Goal: Information Seeking & Learning: Learn about a topic

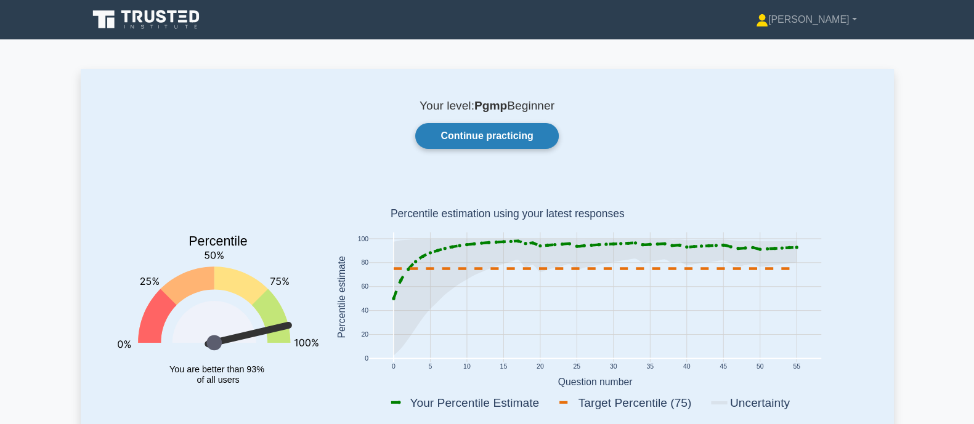
click at [471, 131] on link "Continue practicing" at bounding box center [486, 136] width 143 height 26
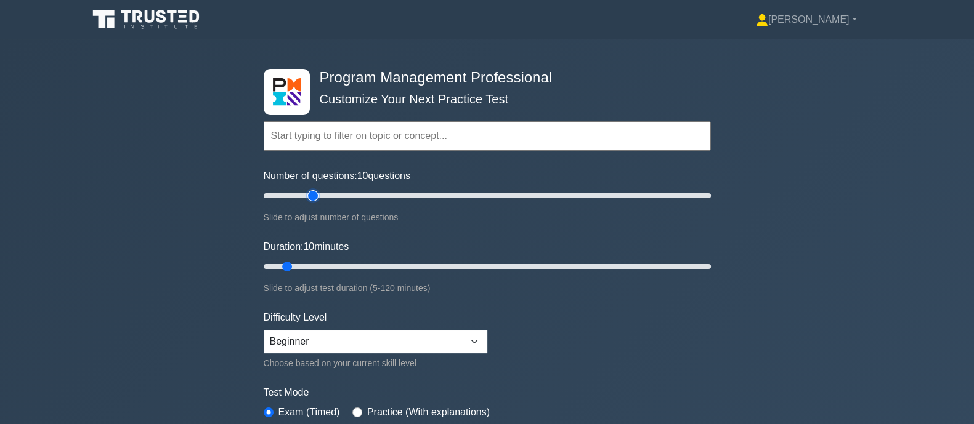
click at [312, 193] on input "Number of questions: 10 questions" at bounding box center [487, 195] width 447 height 15
click at [299, 194] on input "Number of questions: 20 questions" at bounding box center [487, 195] width 447 height 15
type input "15"
click at [290, 196] on input "Number of questions: 15 questions" at bounding box center [487, 195] width 447 height 15
click at [312, 266] on input "Duration: 15 minutes" at bounding box center [487, 266] width 447 height 15
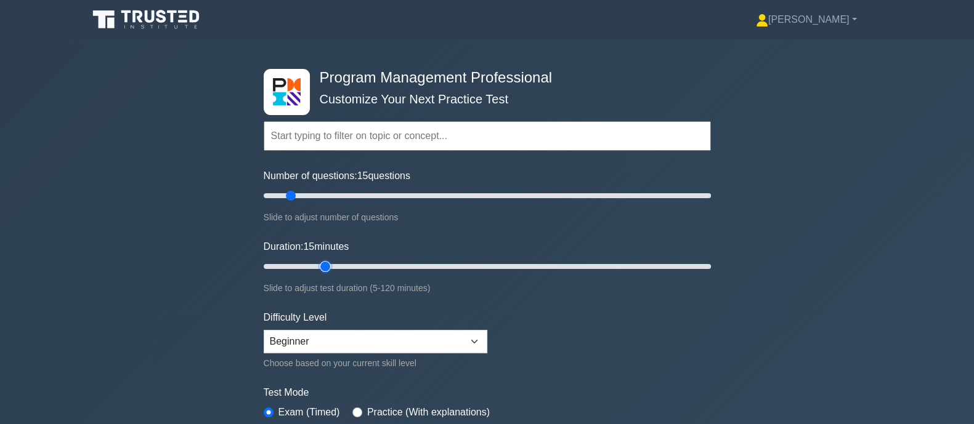
type input "20"
click at [320, 266] on input "Duration: 15 minutes" at bounding box center [487, 266] width 447 height 15
click at [434, 346] on select "Beginner Intermediate Expert" at bounding box center [376, 341] width 224 height 23
select select "expert"
click at [264, 330] on select "Beginner Intermediate Expert" at bounding box center [376, 341] width 224 height 23
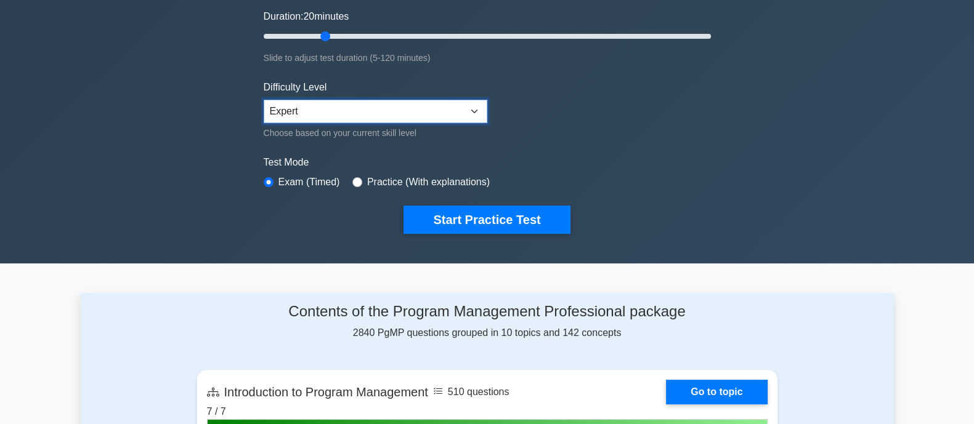
scroll to position [250, 0]
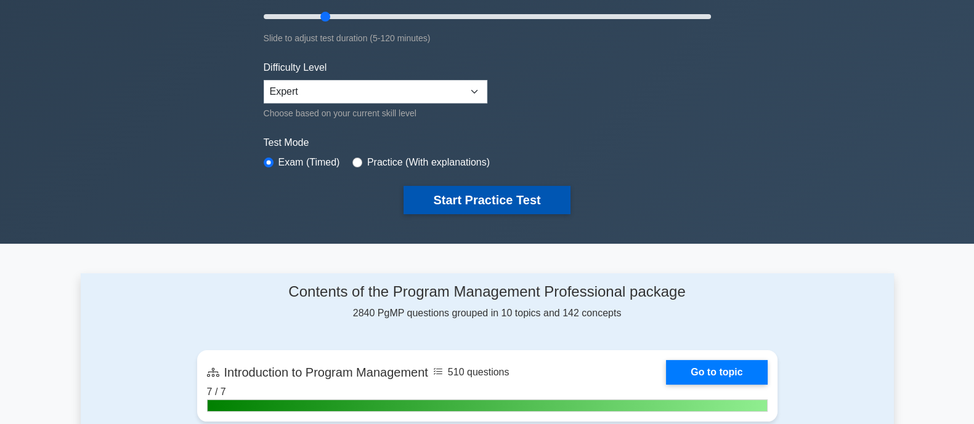
click at [459, 201] on button "Start Practice Test" at bounding box center [486, 200] width 166 height 28
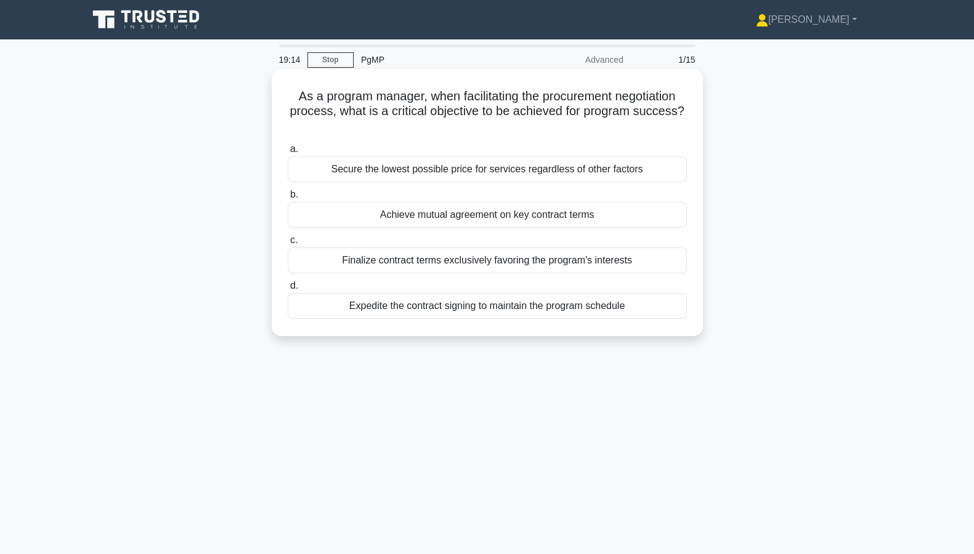
click at [508, 261] on div "Finalize contract terms exclusively favoring the program's interests" at bounding box center [487, 261] width 399 height 26
click at [288, 245] on input "c. Finalize contract terms exclusively favoring the program's interests" at bounding box center [288, 241] width 0 height 8
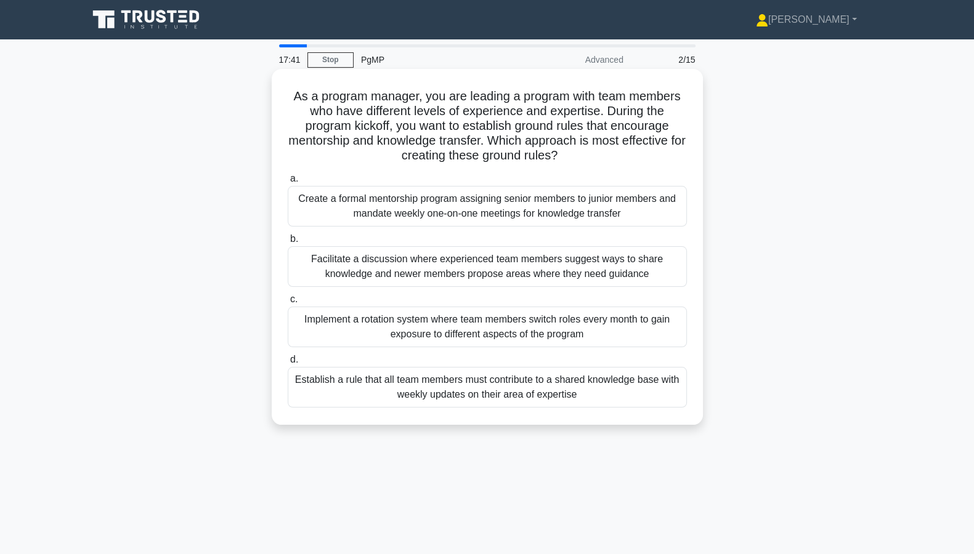
click at [649, 265] on div "Facilitate a discussion where experienced team members suggest ways to share kn…" at bounding box center [487, 266] width 399 height 41
click at [288, 243] on input "b. Facilitate a discussion where experienced team members suggest ways to share…" at bounding box center [288, 239] width 0 height 8
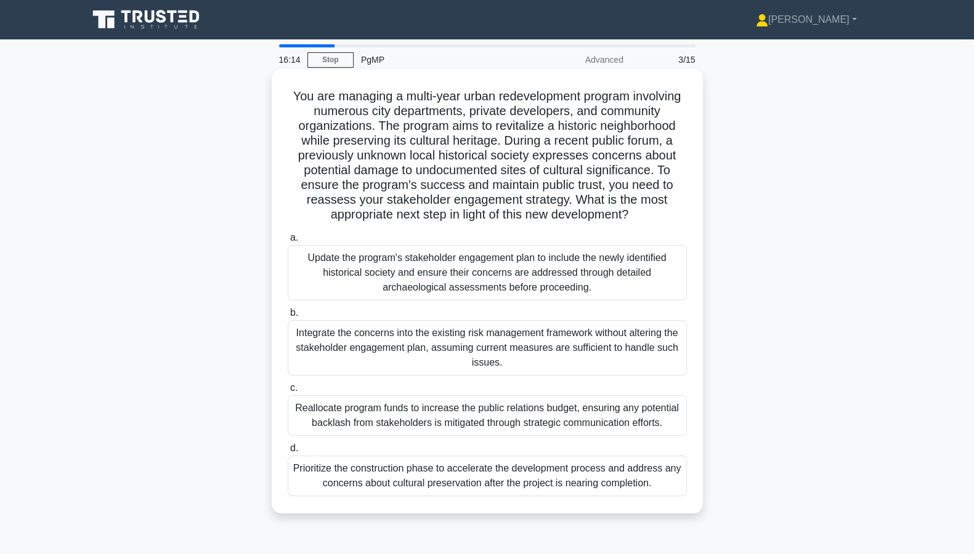
click at [589, 274] on div "Update the program's stakeholder engagement plan to include the newly identifie…" at bounding box center [487, 272] width 399 height 55
click at [288, 242] on input "a. Update the program's stakeholder engagement plan to include the newly identi…" at bounding box center [288, 238] width 0 height 8
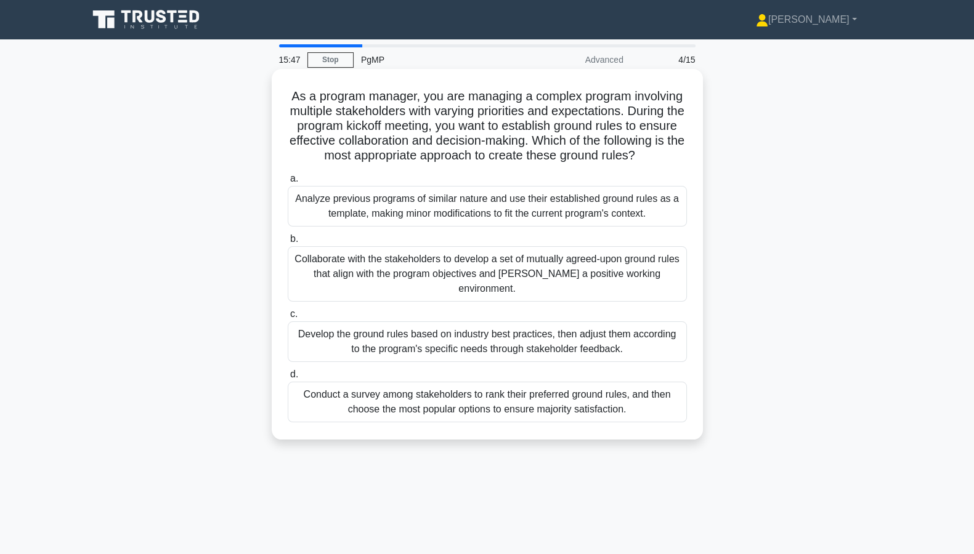
click at [649, 277] on div "Collaborate with the stakeholders to develop a set of mutually agreed-upon grou…" at bounding box center [487, 273] width 399 height 55
click at [288, 243] on input "b. Collaborate with the stakeholders to develop a set of mutually agreed-upon g…" at bounding box center [288, 239] width 0 height 8
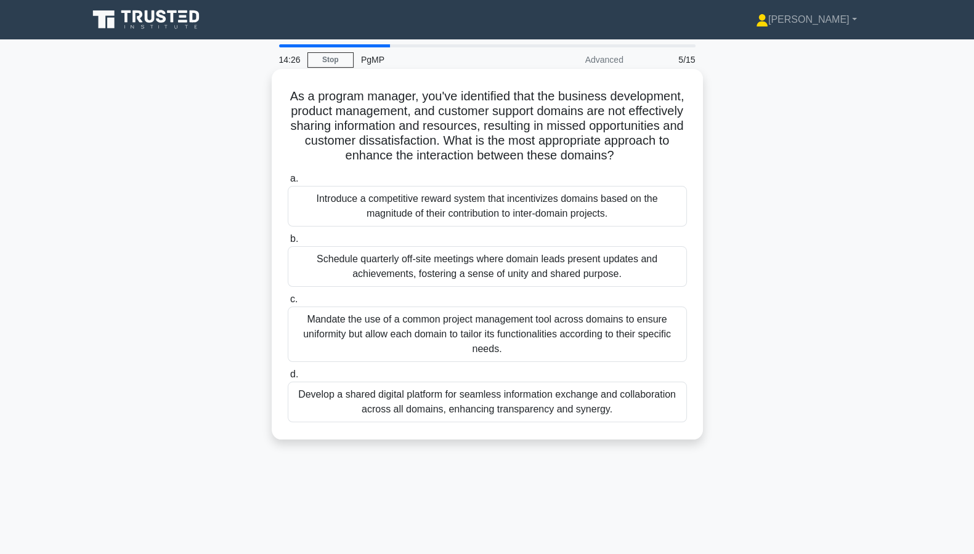
click at [555, 423] on div "Develop a shared digital platform for seamless information exchange and collabo…" at bounding box center [487, 402] width 399 height 41
click at [288, 379] on input "d. Develop a shared digital platform for seamless information exchange and coll…" at bounding box center [288, 375] width 0 height 8
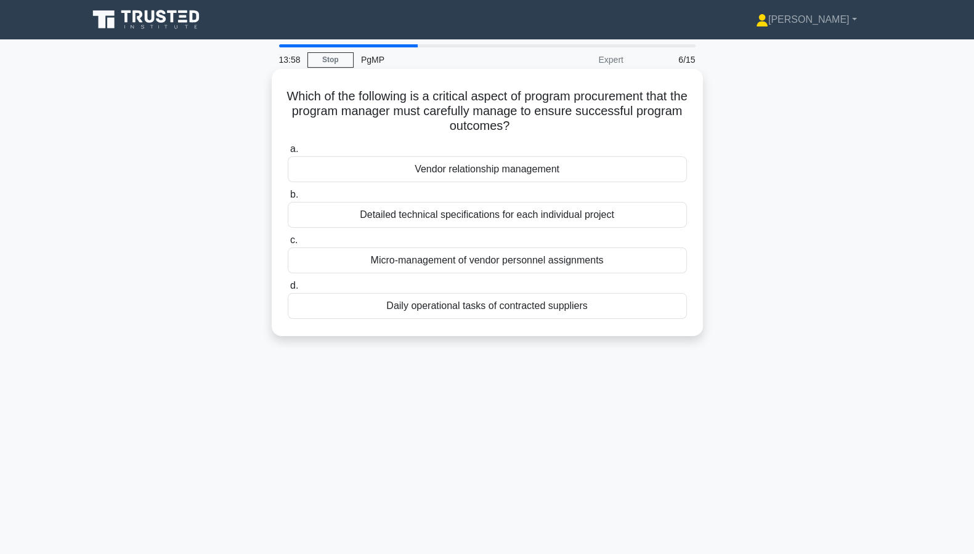
click at [529, 175] on div "Vendor relationship management" at bounding box center [487, 169] width 399 height 26
click at [288, 153] on input "a. Vendor relationship management" at bounding box center [288, 149] width 0 height 8
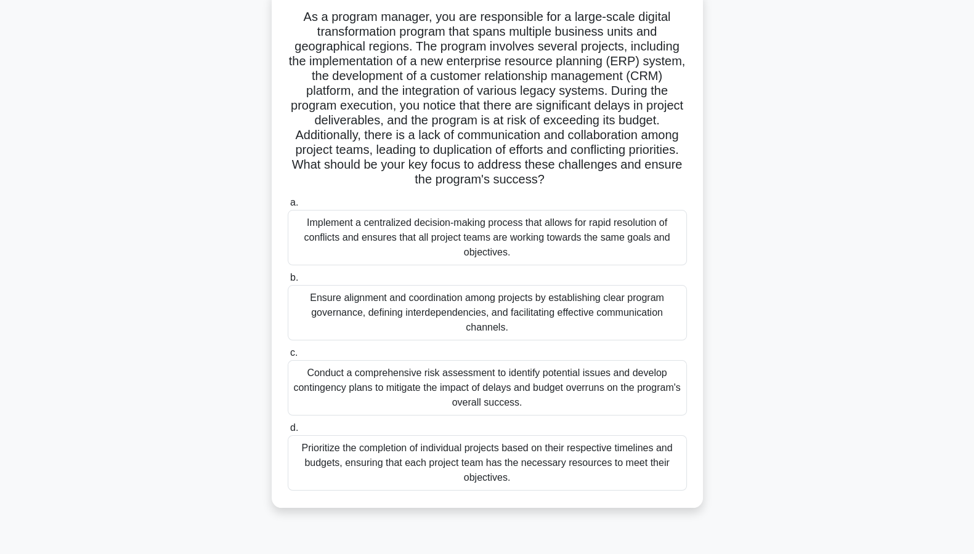
scroll to position [81, 0]
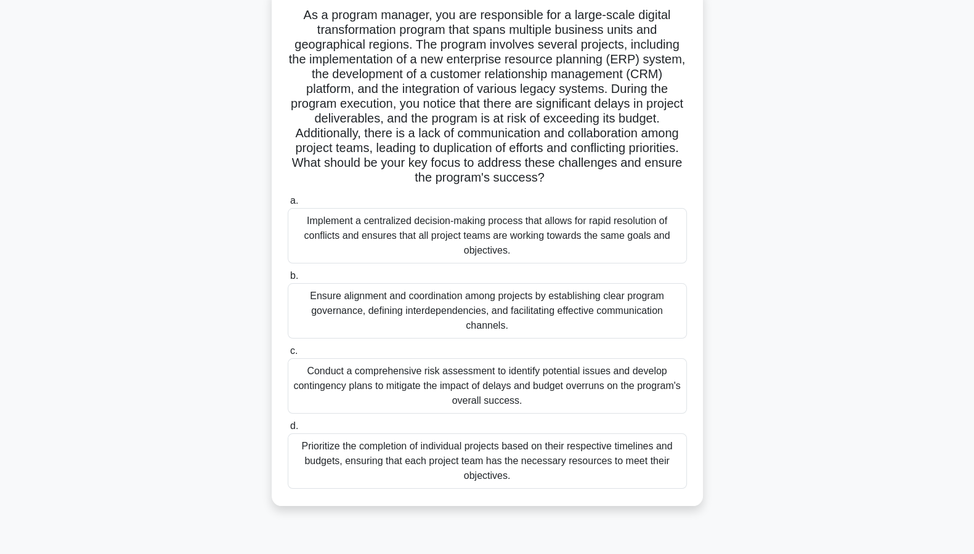
click at [578, 384] on div "Conduct a comprehensive risk assessment to identify potential issues and develo…" at bounding box center [487, 386] width 399 height 55
click at [288, 355] on input "c. Conduct a comprehensive risk assessment to identify potential issues and dev…" at bounding box center [288, 351] width 0 height 8
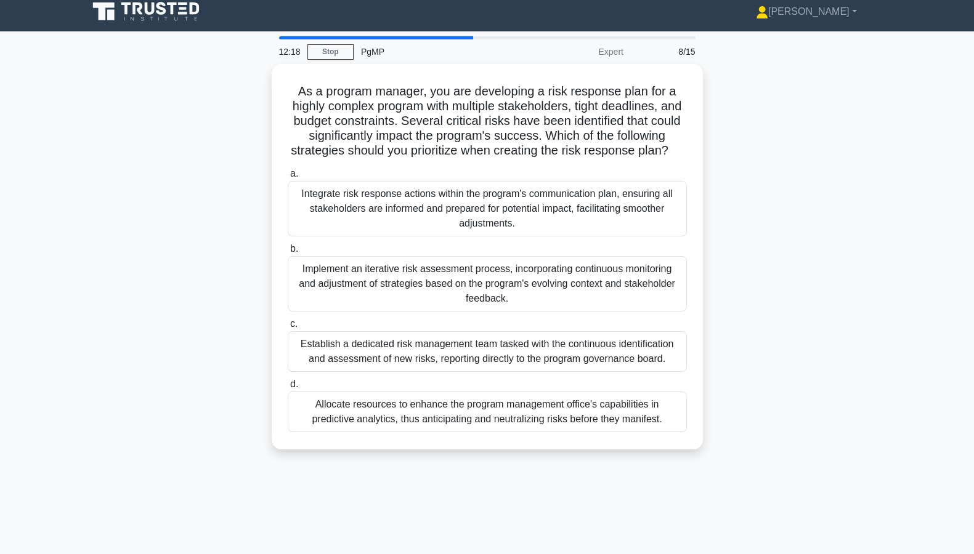
scroll to position [0, 0]
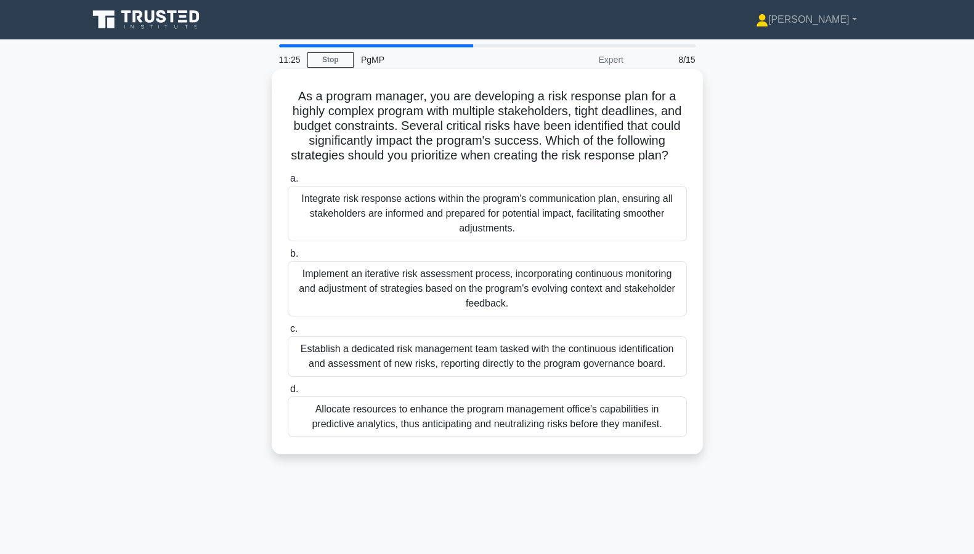
click at [564, 304] on div "Implement an iterative risk assessment process, incorporating continuous monito…" at bounding box center [487, 288] width 399 height 55
click at [288, 258] on input "b. Implement an iterative risk assessment process, incorporating continuous mon…" at bounding box center [288, 254] width 0 height 8
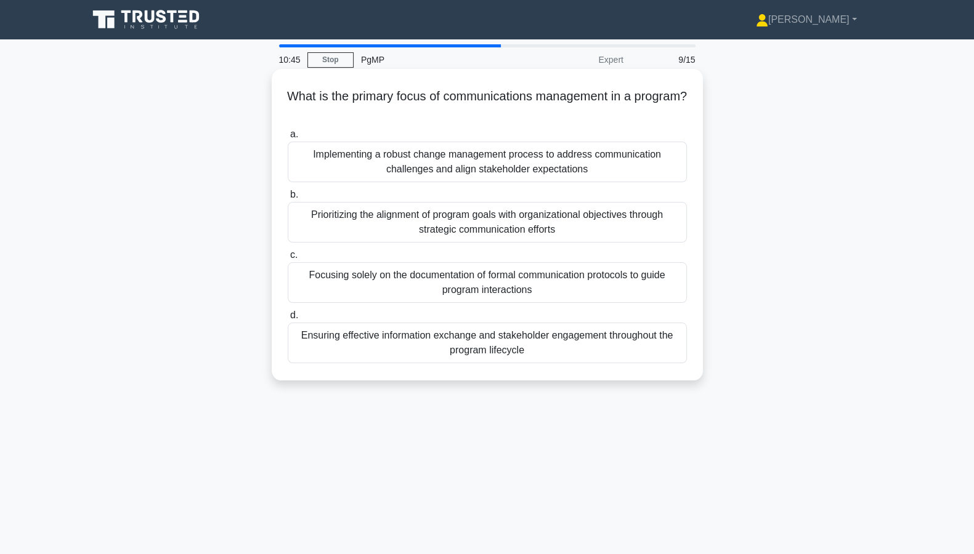
click at [521, 357] on div "Ensuring effective information exchange and stakeholder engagement throughout t…" at bounding box center [487, 343] width 399 height 41
click at [288, 320] on input "d. Ensuring effective information exchange and stakeholder engagement throughou…" at bounding box center [288, 316] width 0 height 8
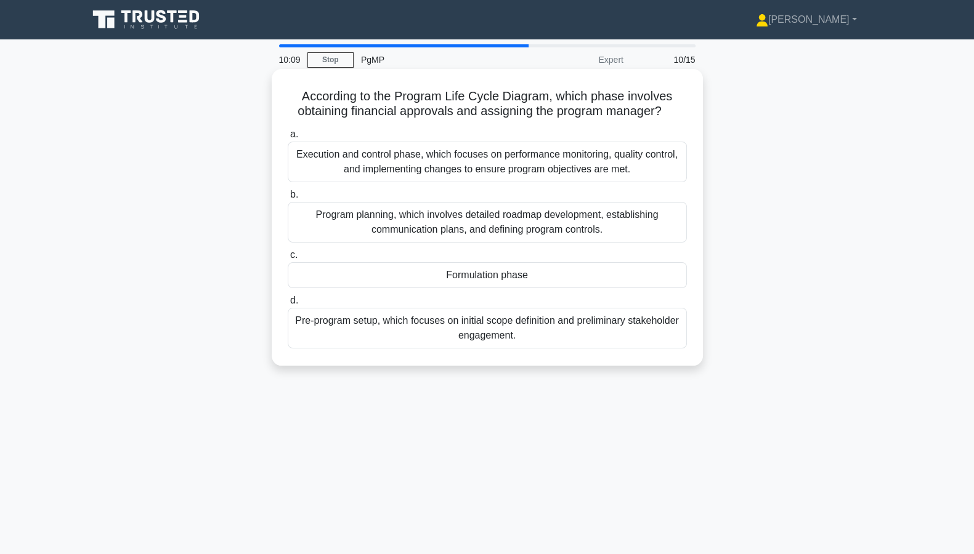
click at [581, 270] on div "Formulation phase" at bounding box center [487, 275] width 399 height 26
click at [288, 259] on input "c. Formulation phase" at bounding box center [288, 255] width 0 height 8
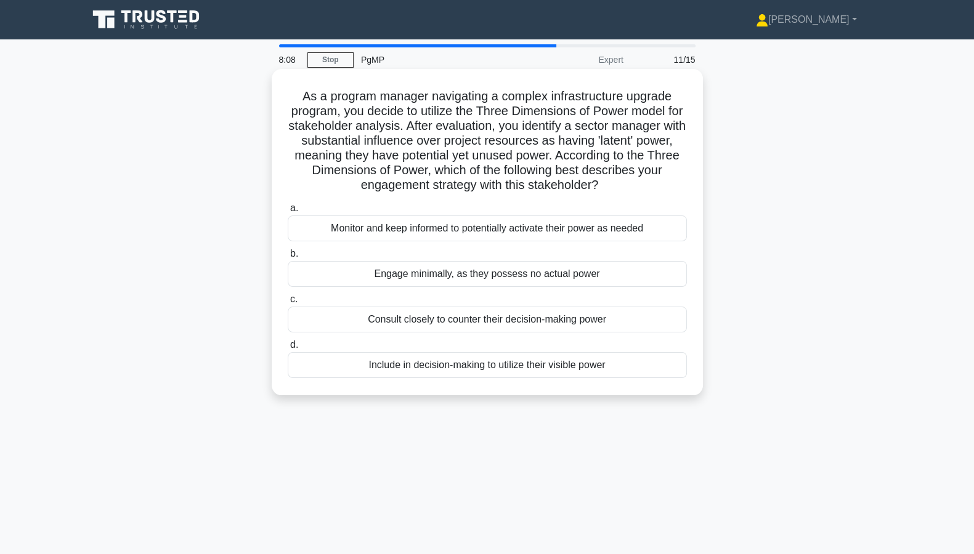
click at [603, 315] on div "Consult closely to counter their decision-making power" at bounding box center [487, 320] width 399 height 26
click at [288, 304] on input "c. Consult closely to counter their decision-making power" at bounding box center [288, 300] width 0 height 8
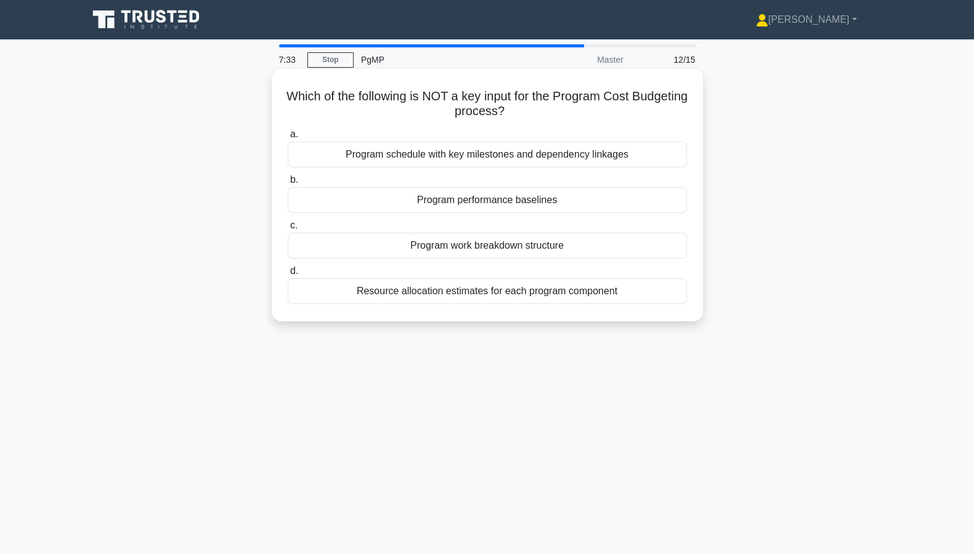
click at [618, 160] on div "Program schedule with key milestones and dependency linkages" at bounding box center [487, 155] width 399 height 26
click at [288, 139] on input "a. Program schedule with key milestones and dependency linkages" at bounding box center [288, 135] width 0 height 8
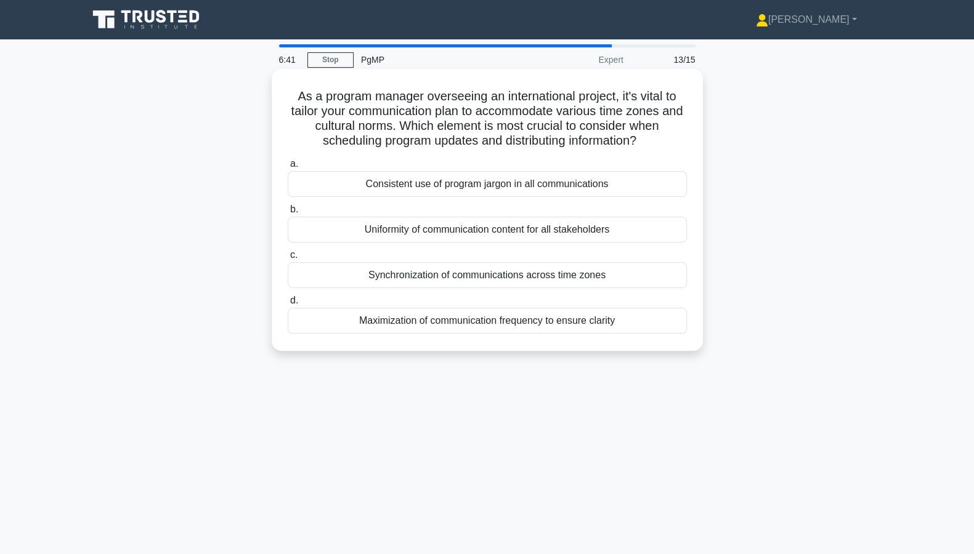
click at [588, 231] on div "Uniformity of communication content for all stakeholders" at bounding box center [487, 230] width 399 height 26
click at [288, 214] on input "b. Uniformity of communication content for all stakeholders" at bounding box center [288, 210] width 0 height 8
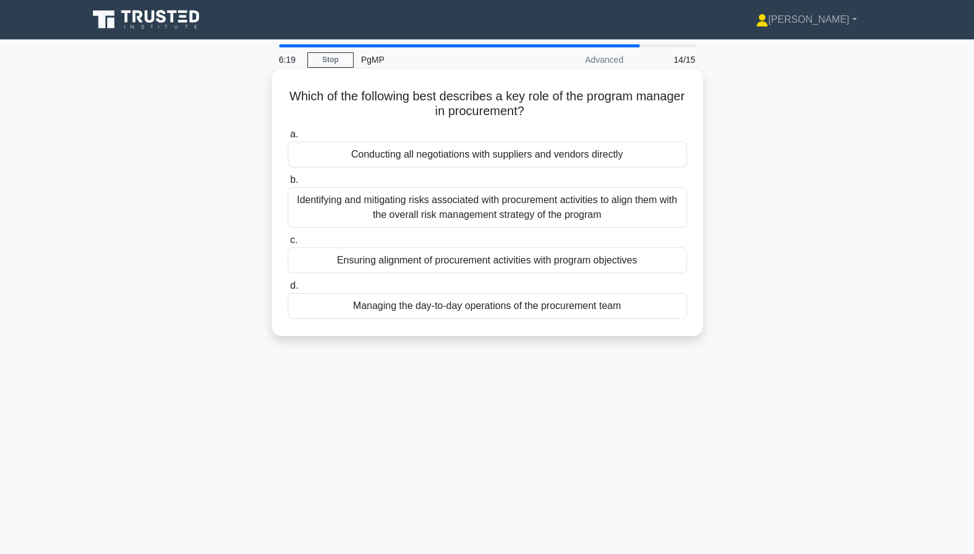
click at [582, 262] on div "Ensuring alignment of procurement activities with program objectives" at bounding box center [487, 261] width 399 height 26
click at [288, 245] on input "c. Ensuring alignment of procurement activities with program objectives" at bounding box center [288, 241] width 0 height 8
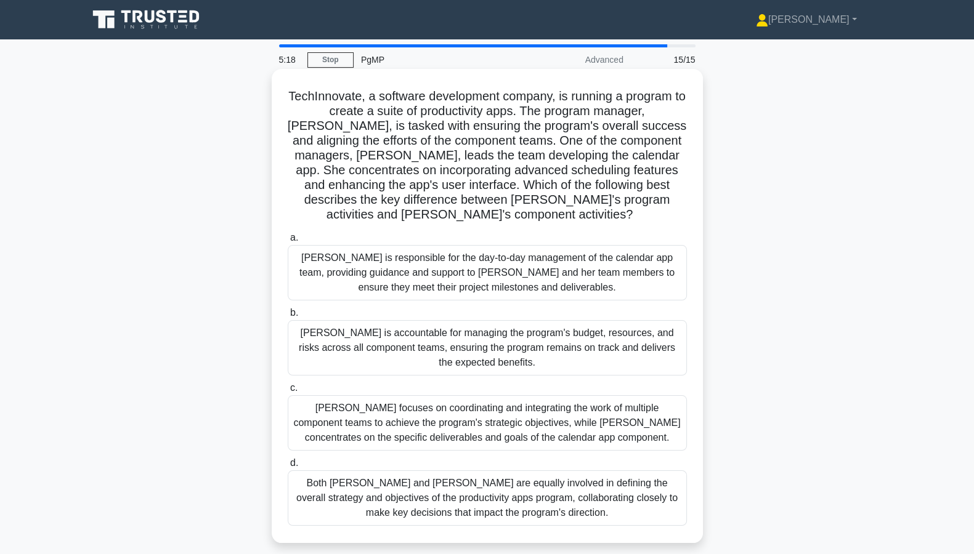
click at [516, 399] on div "Alex focuses on coordinating and integrating the work of multiple component tea…" at bounding box center [487, 422] width 399 height 55
click at [288, 392] on input "c. Alex focuses on coordinating and integrating the work of multiple component …" at bounding box center [288, 388] width 0 height 8
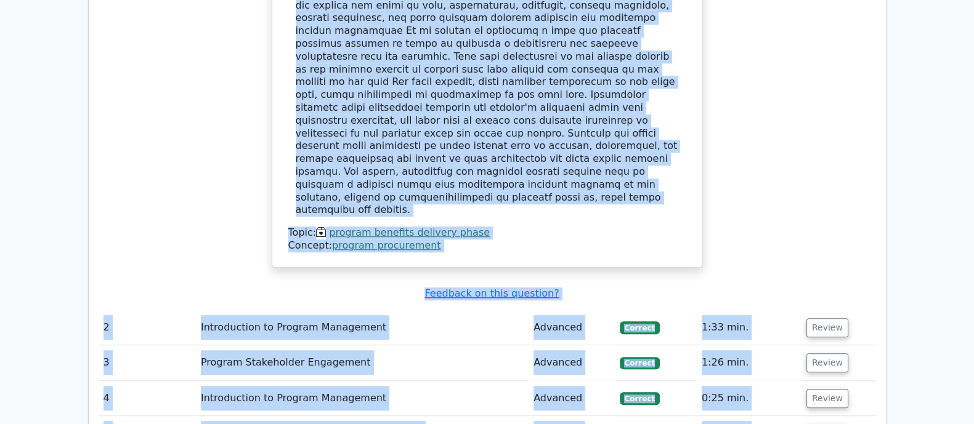
scroll to position [1113, 0]
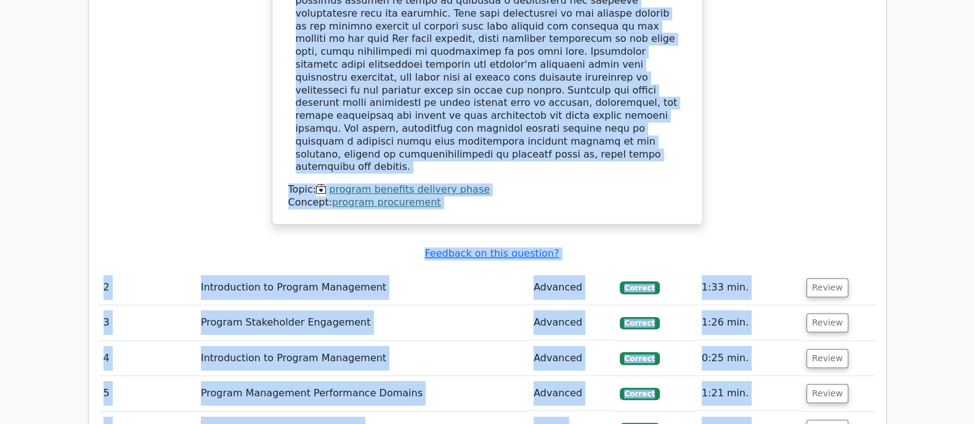
drag, startPoint x: 296, startPoint y: 219, endPoint x: 551, endPoint y: 105, distance: 280.1
click at [551, 105] on div at bounding box center [487, 33] width 383 height 282
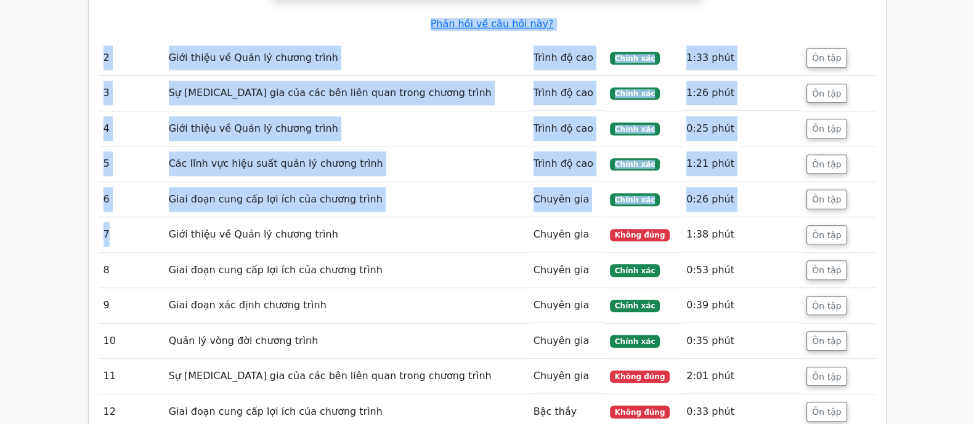
scroll to position [1267, 0]
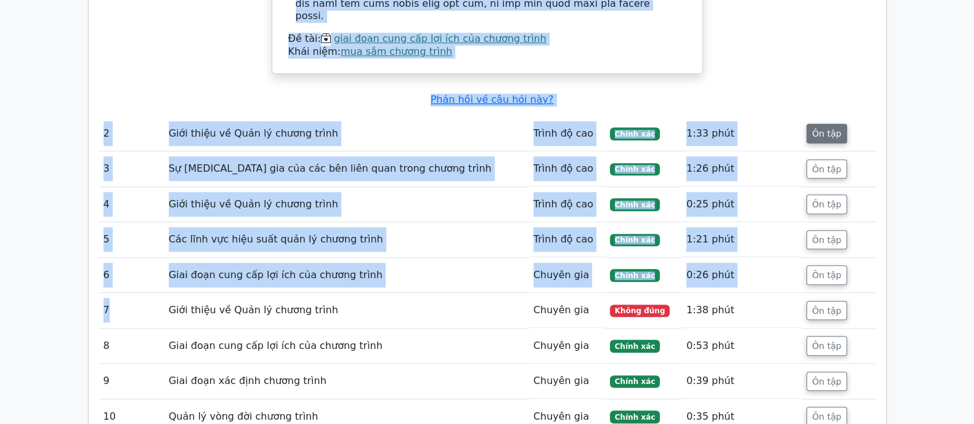
click at [816, 129] on font "Ôn tập" at bounding box center [826, 134] width 29 height 10
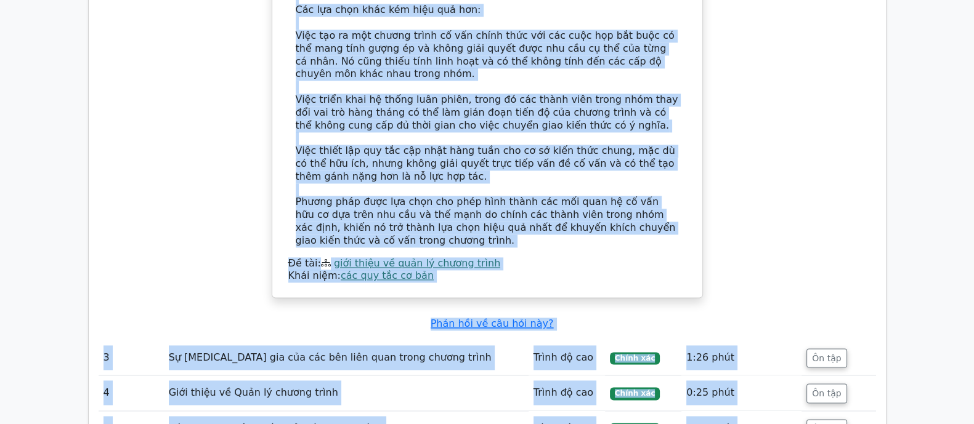
scroll to position [2191, 0]
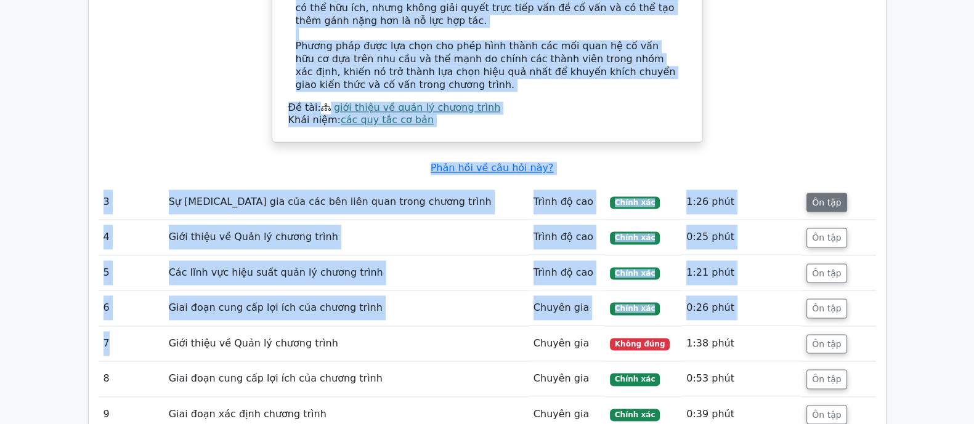
click at [827, 193] on button "Ôn tập" at bounding box center [826, 203] width 40 height 20
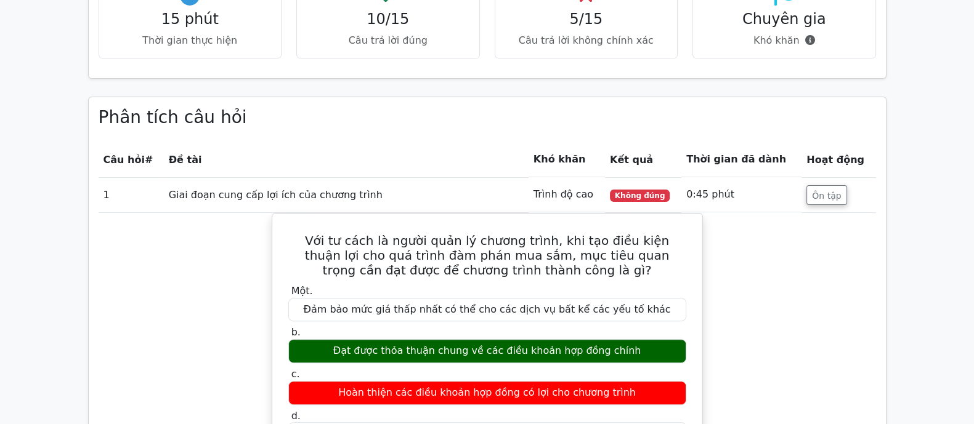
scroll to position [615, 0]
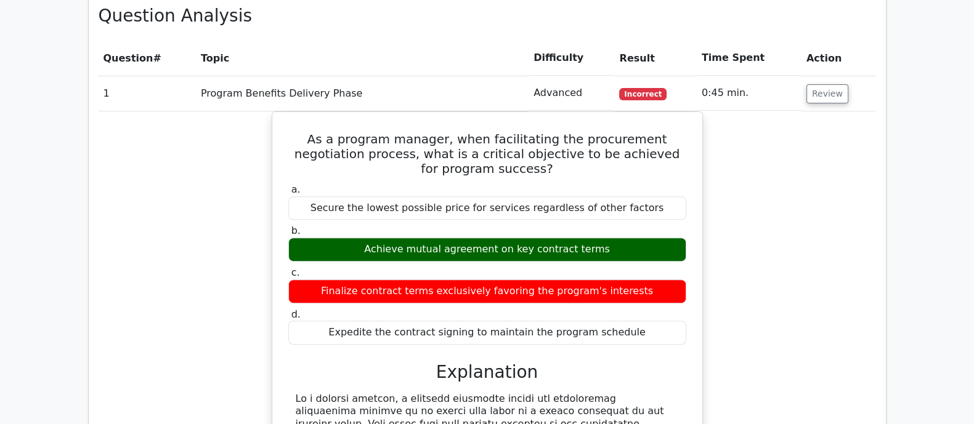
click at [766, 163] on div "As a program manager, when facilitating the procurement negotiation process, wh…" at bounding box center [487, 425] width 777 height 629
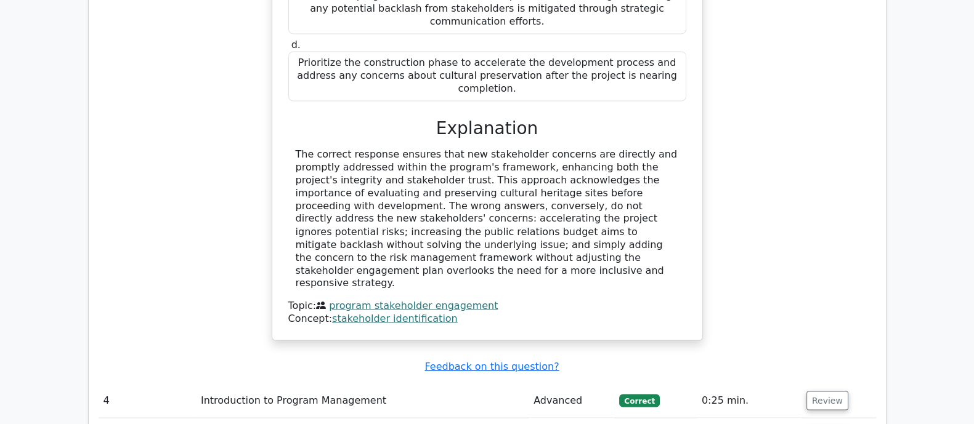
scroll to position [2849, 0]
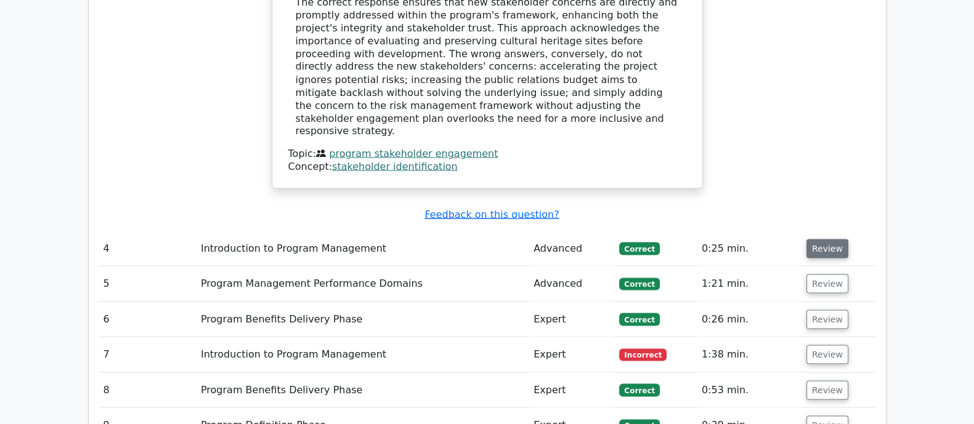
click at [820, 239] on button "Review" at bounding box center [827, 248] width 42 height 19
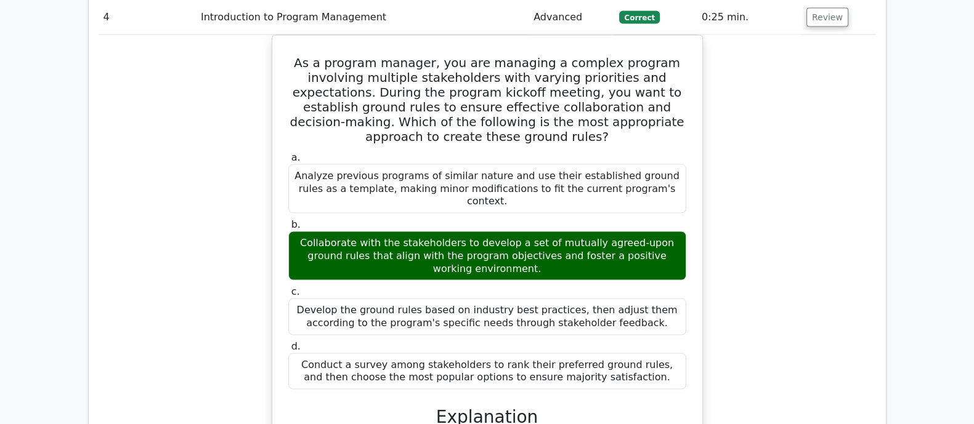
scroll to position [3311, 0]
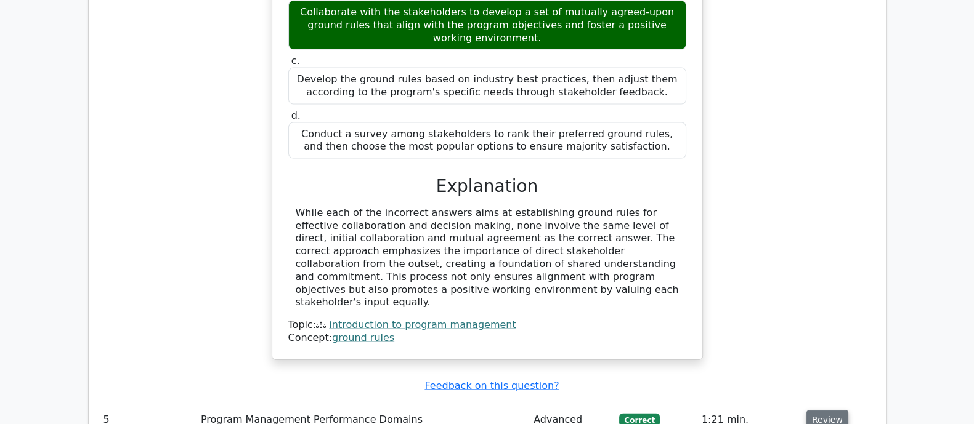
click at [835, 411] on button "Review" at bounding box center [827, 420] width 42 height 19
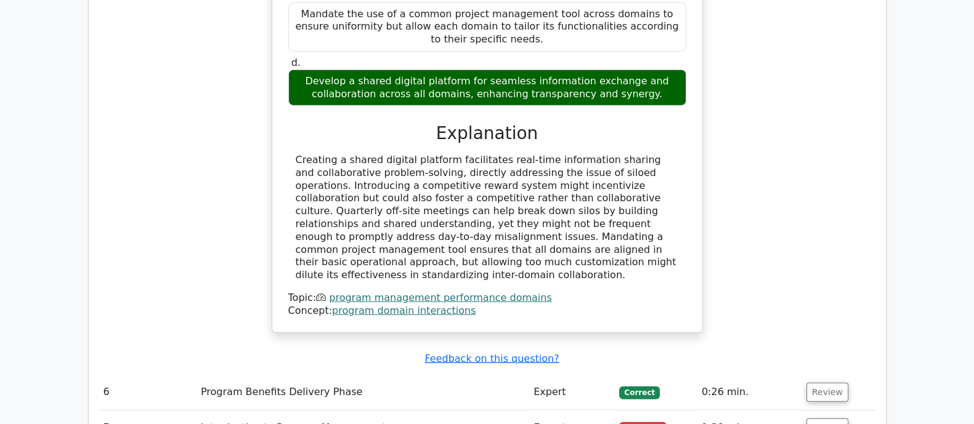
scroll to position [4003, 0]
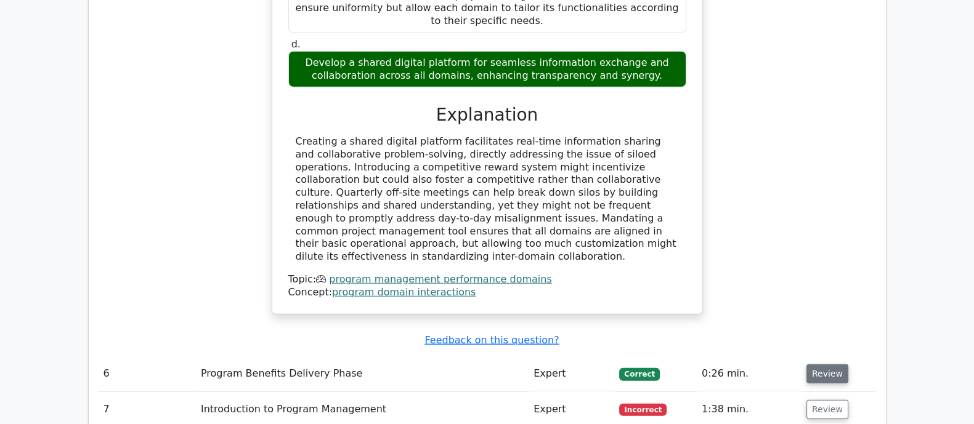
click at [837, 365] on button "Review" at bounding box center [827, 374] width 42 height 19
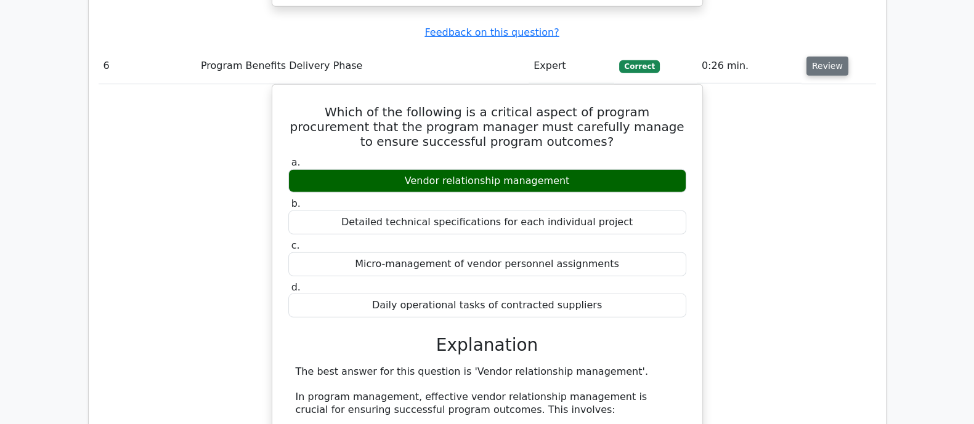
scroll to position [4696, 0]
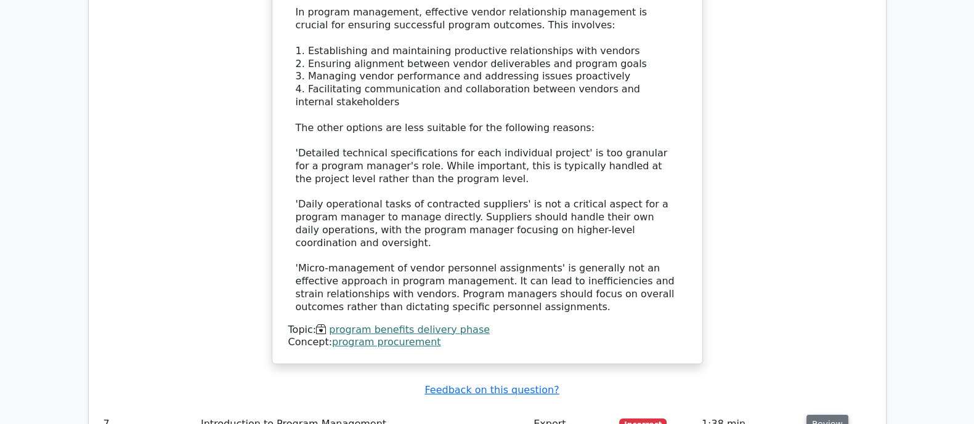
click at [833, 415] on button "Review" at bounding box center [827, 424] width 42 height 19
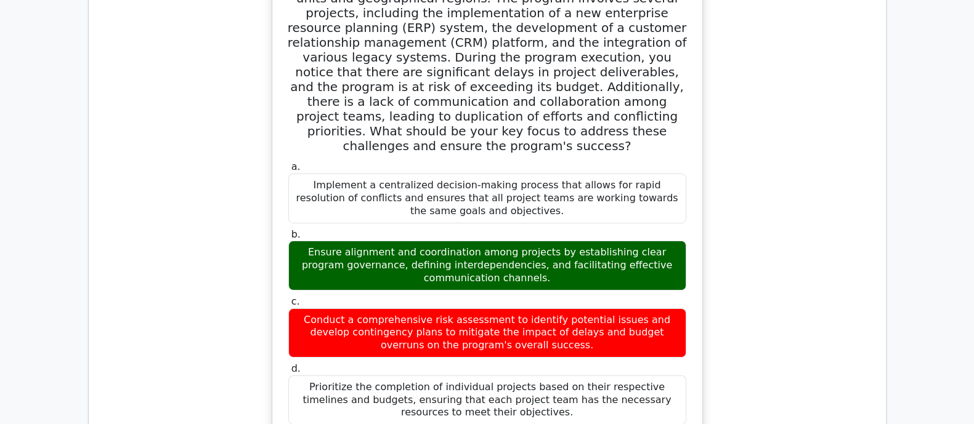
scroll to position [5236, 0]
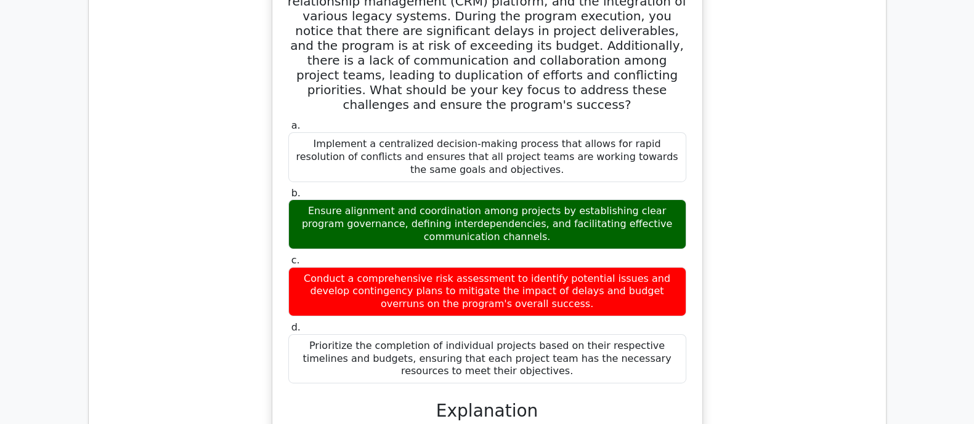
drag, startPoint x: 294, startPoint y: 192, endPoint x: 418, endPoint y: 368, distance: 215.3
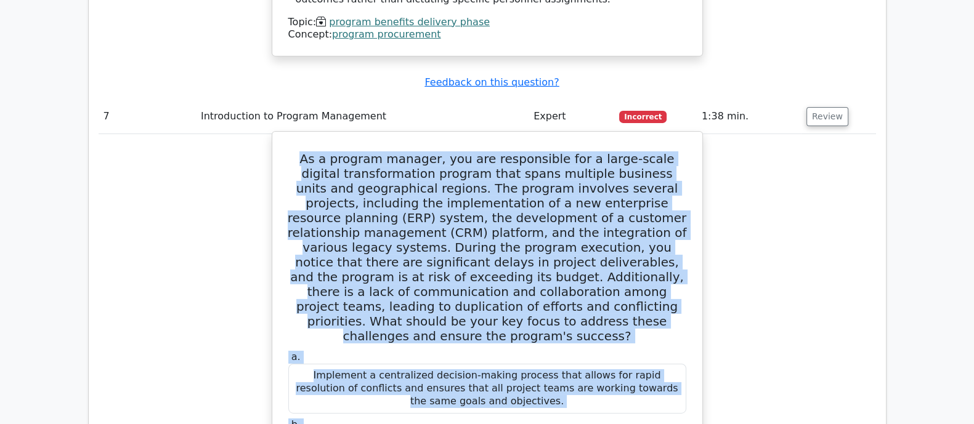
scroll to position [5004, 0]
drag, startPoint x: 301, startPoint y: 160, endPoint x: 540, endPoint y: 352, distance: 306.7
copy div "As a program manager, you are responsible for a large-scale digital transformat…"
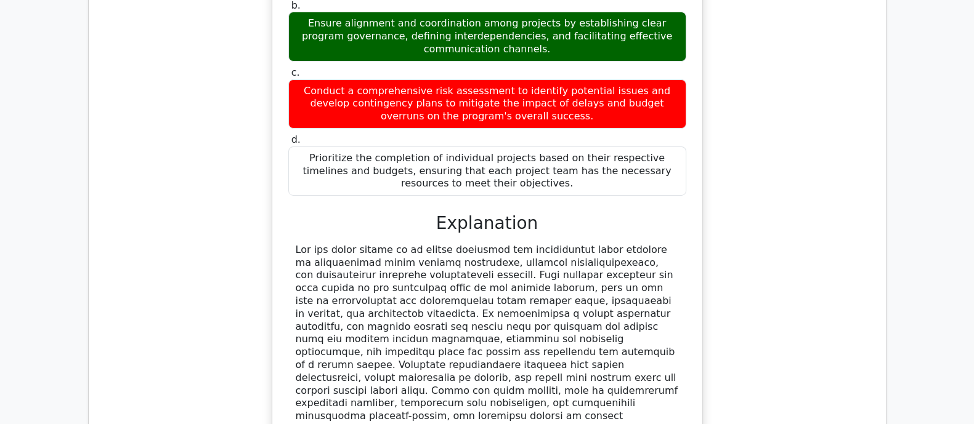
scroll to position [5552, 0]
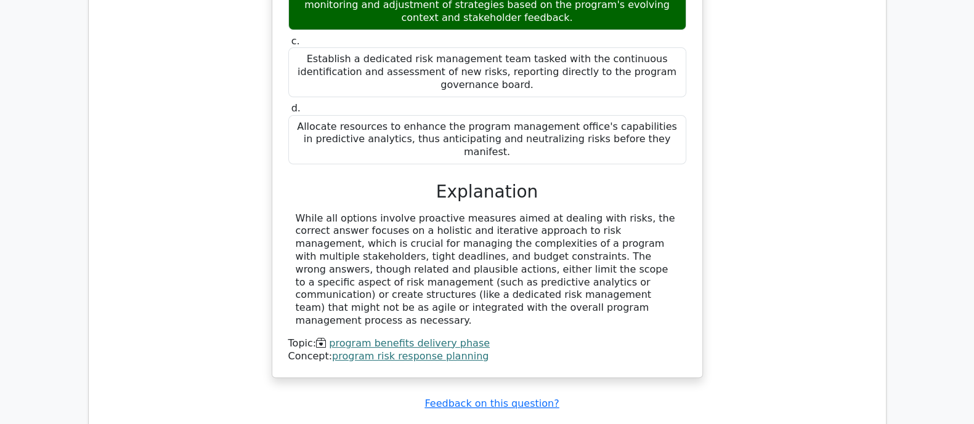
scroll to position [6165, 0]
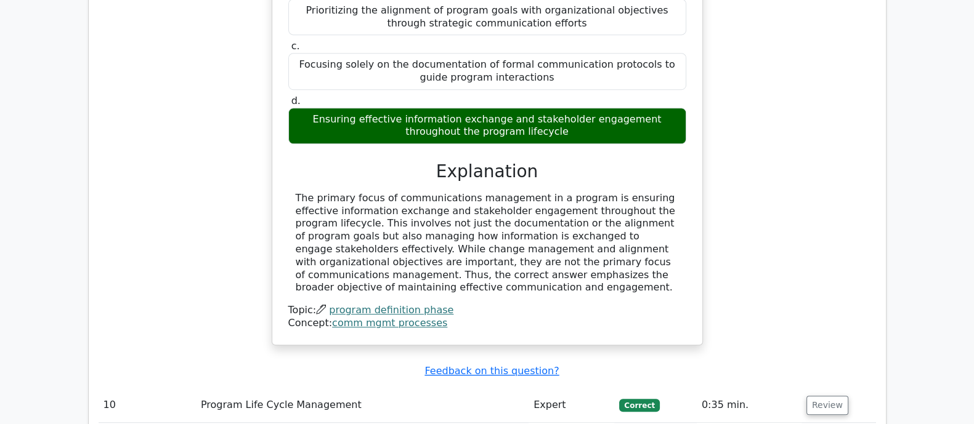
scroll to position [6857, 0]
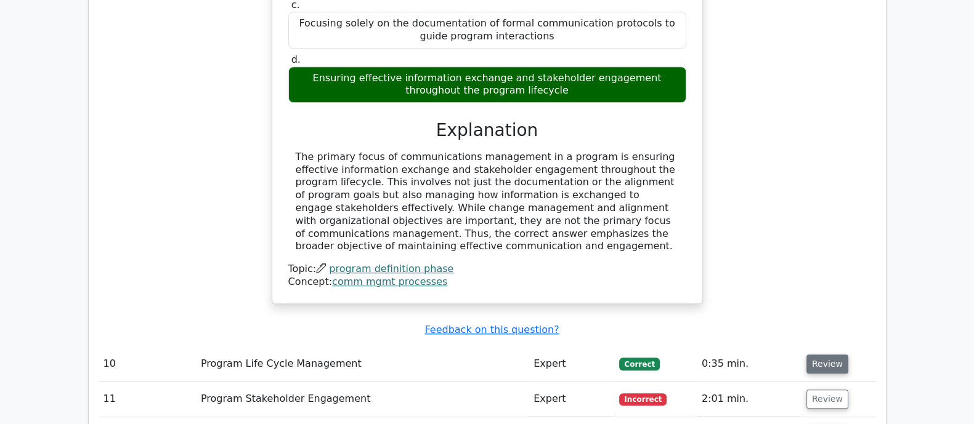
click at [819, 355] on button "Review" at bounding box center [827, 364] width 42 height 19
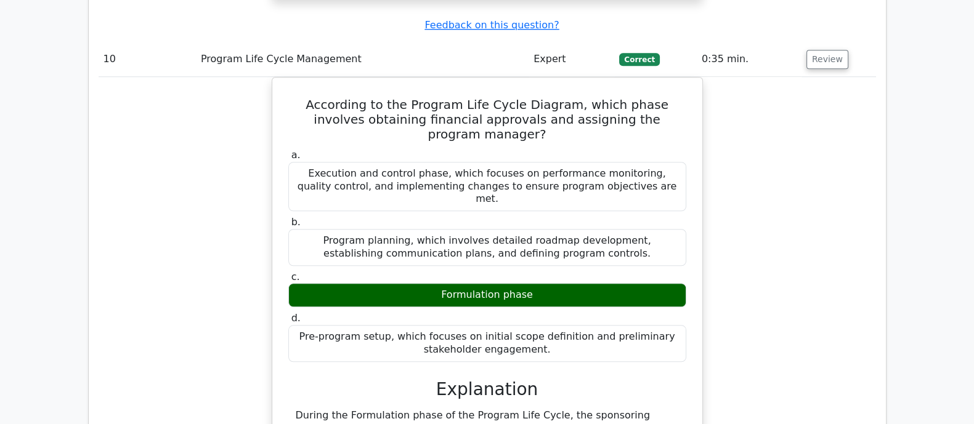
scroll to position [7115, 0]
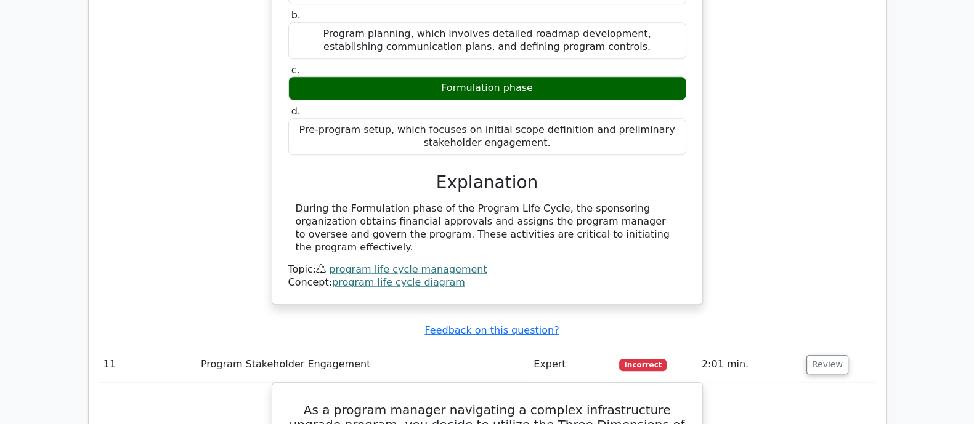
scroll to position [7383, 0]
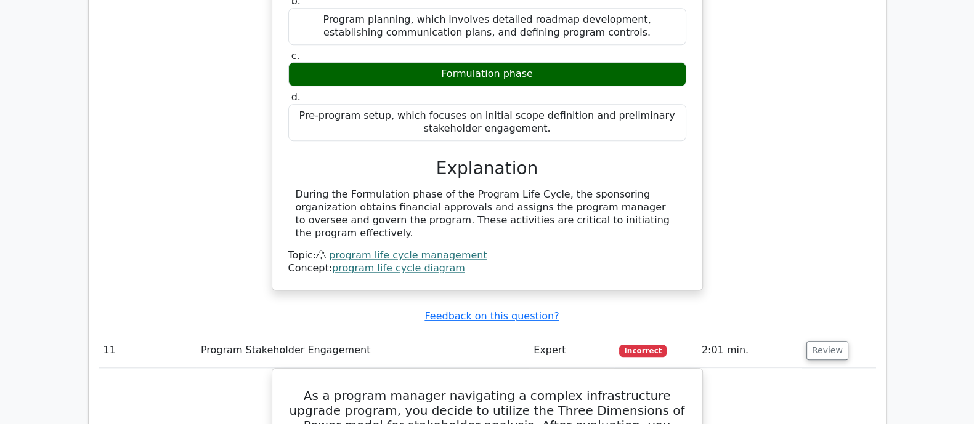
drag, startPoint x: 299, startPoint y: 38, endPoint x: 619, endPoint y: 289, distance: 406.8
copy div "As a program manager navigating a complex infrastructure upgrade program, you d…"
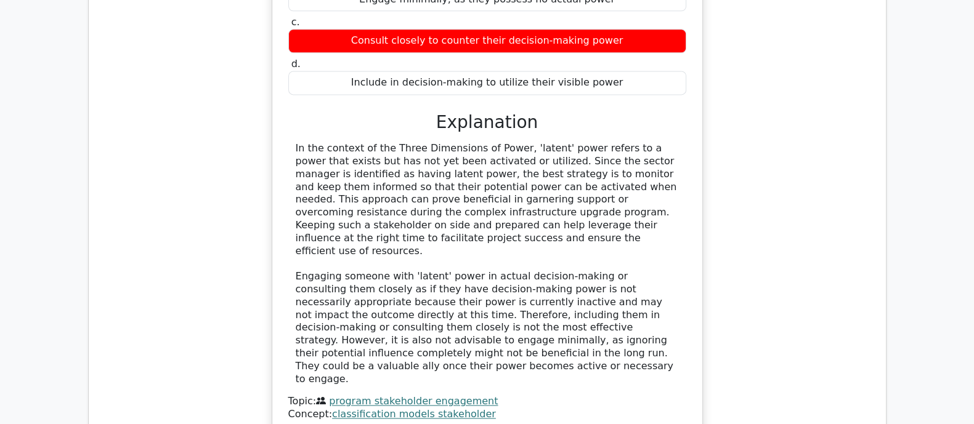
scroll to position [8022, 0]
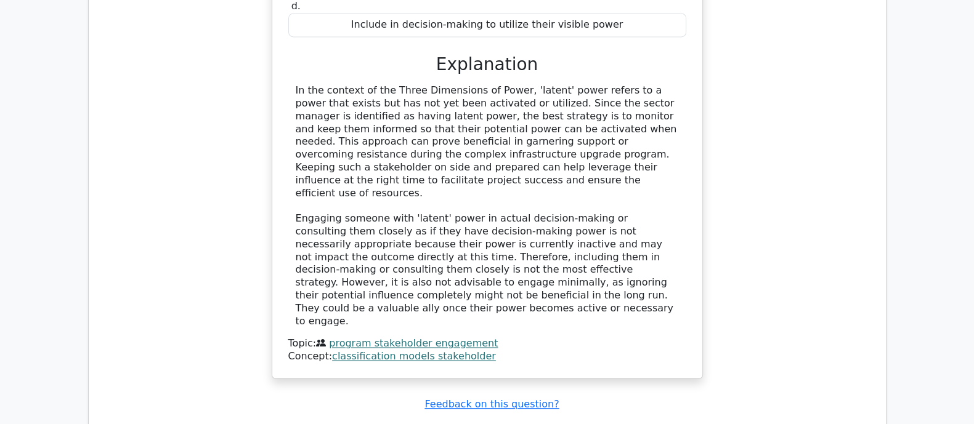
drag, startPoint x: 310, startPoint y: 68, endPoint x: 643, endPoint y: 255, distance: 382.3
copy div "Which of the following is NOT a key input for the Program Cost Budgeting proces…"
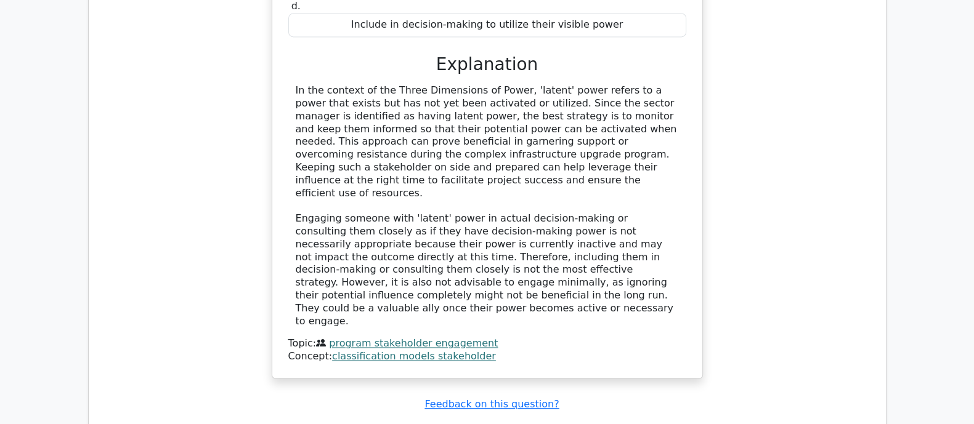
drag, startPoint x: 294, startPoint y: 312, endPoint x: 551, endPoint y: 392, distance: 268.5
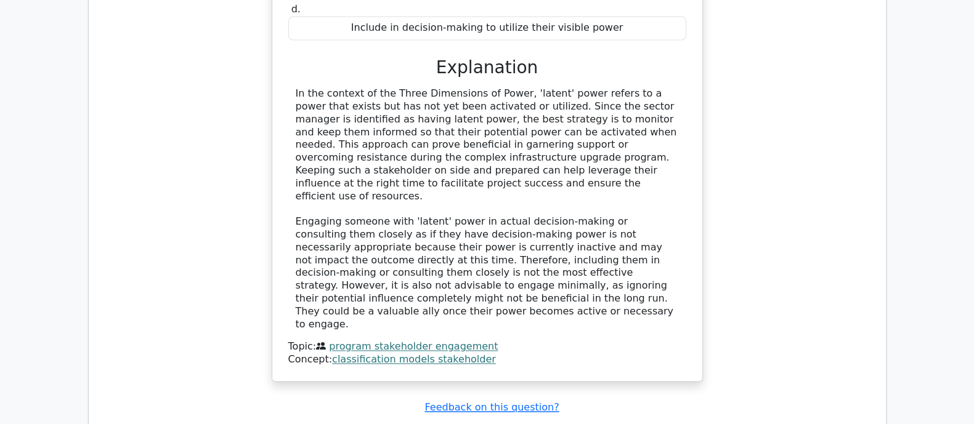
scroll to position [8476, 0]
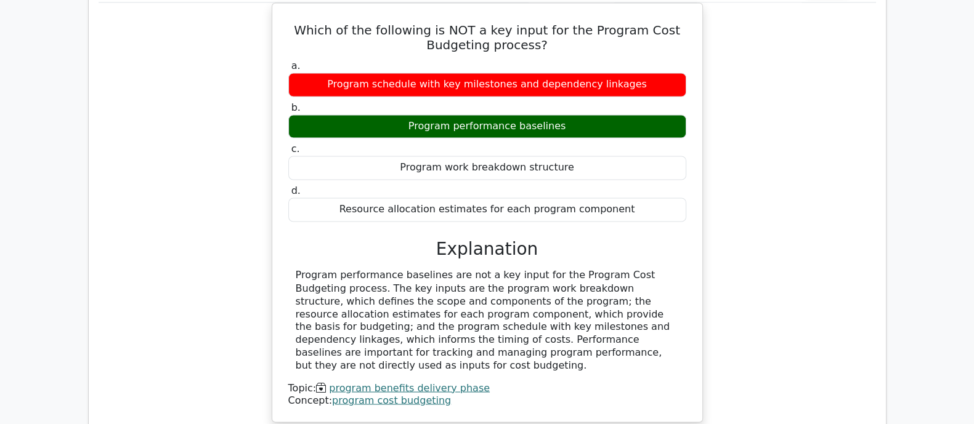
drag, startPoint x: 291, startPoint y: 102, endPoint x: 651, endPoint y: 302, distance: 411.7
copy div "As a program manager overseeing an international project, it's vital to tailor …"
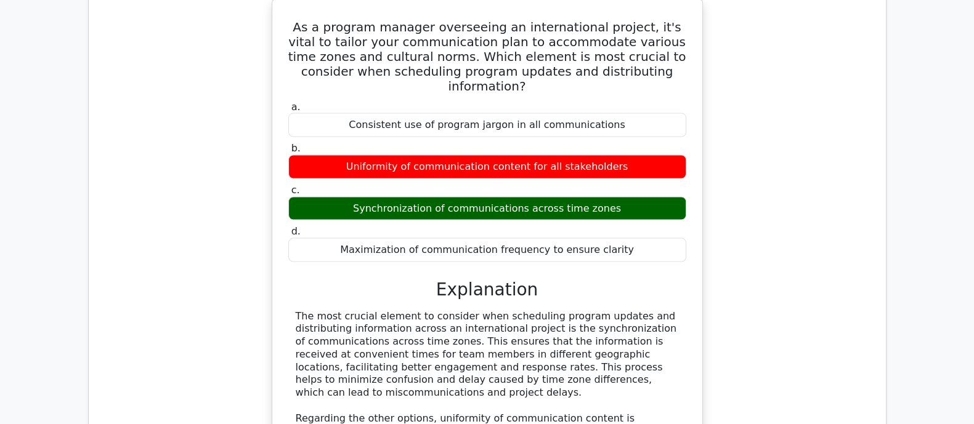
scroll to position [8993, 0]
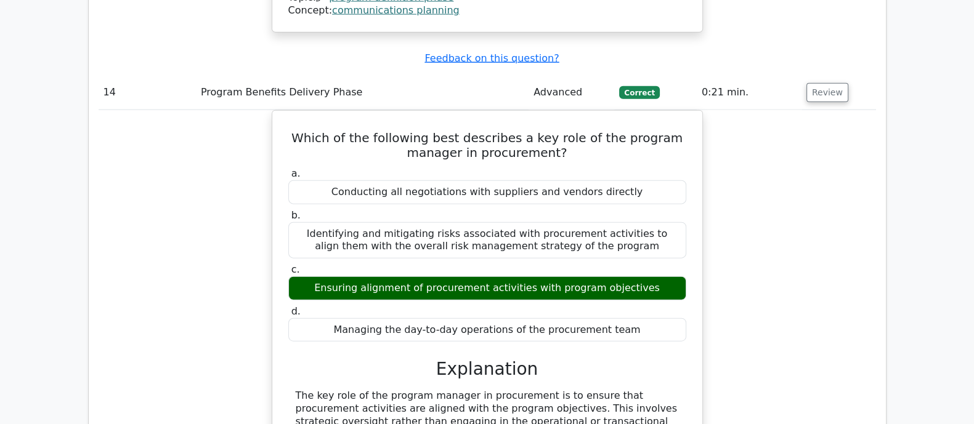
scroll to position [9530, 0]
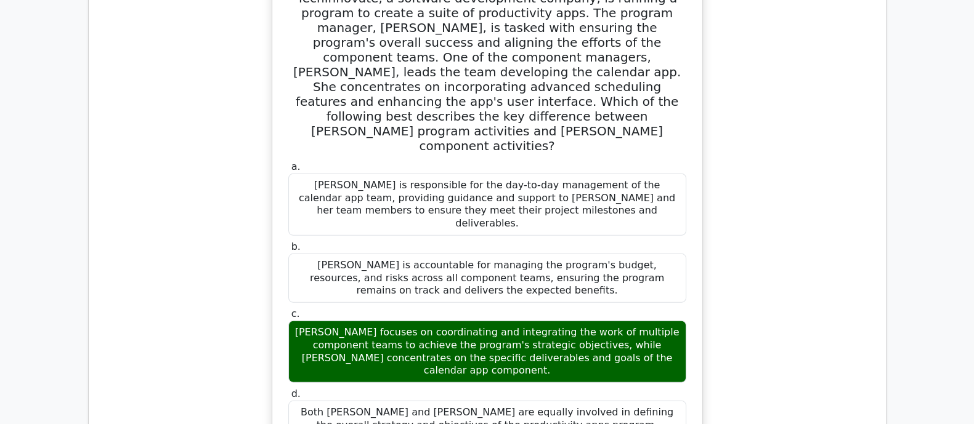
scroll to position [10209, 0]
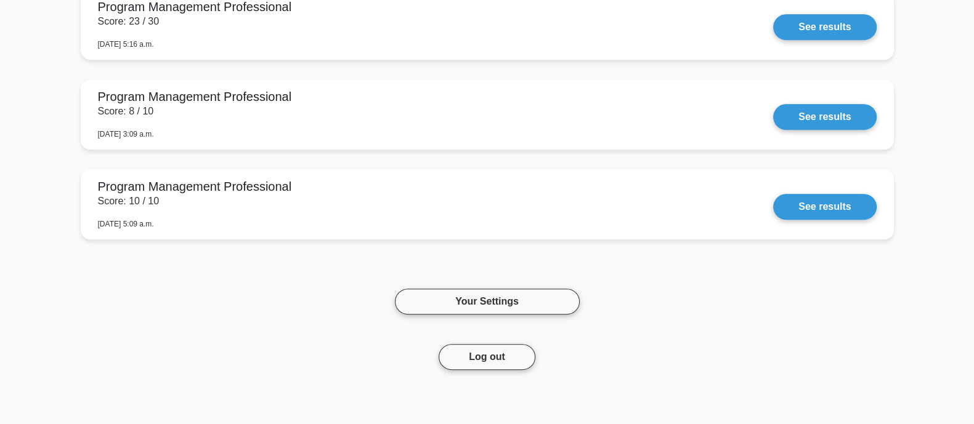
scroll to position [1045, 0]
